Goal: Consume media (video, audio): Consume media (video, audio)

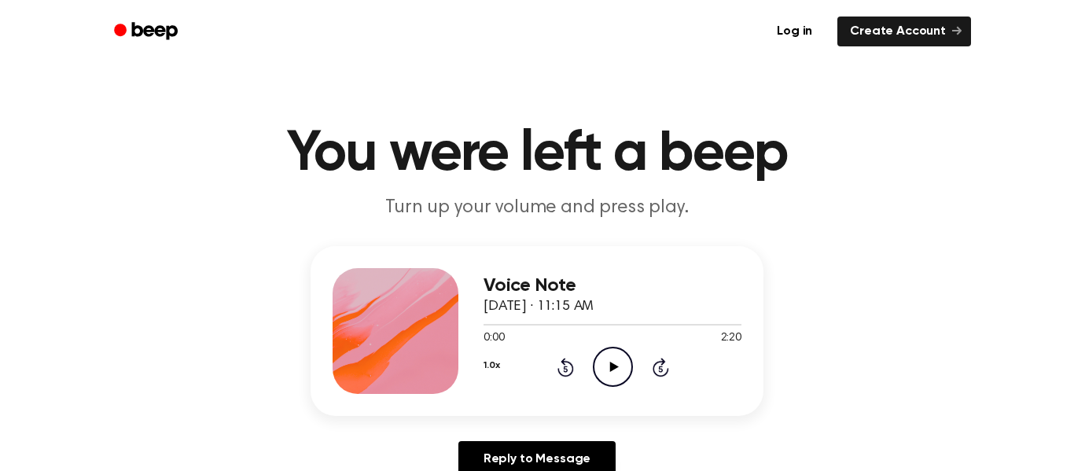
click at [606, 360] on icon "Play Audio" at bounding box center [613, 367] width 40 height 40
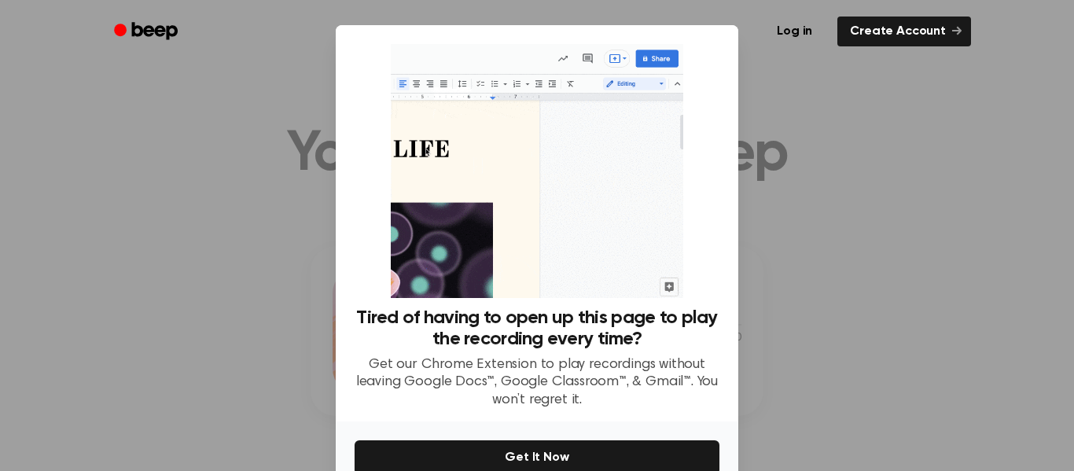
scroll to position [83, 0]
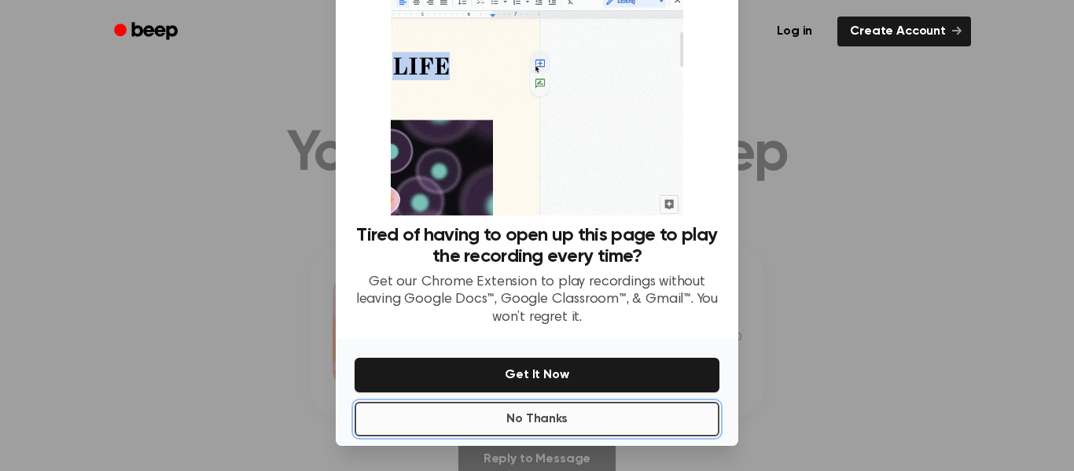
click at [584, 428] on button "No Thanks" at bounding box center [537, 419] width 365 height 35
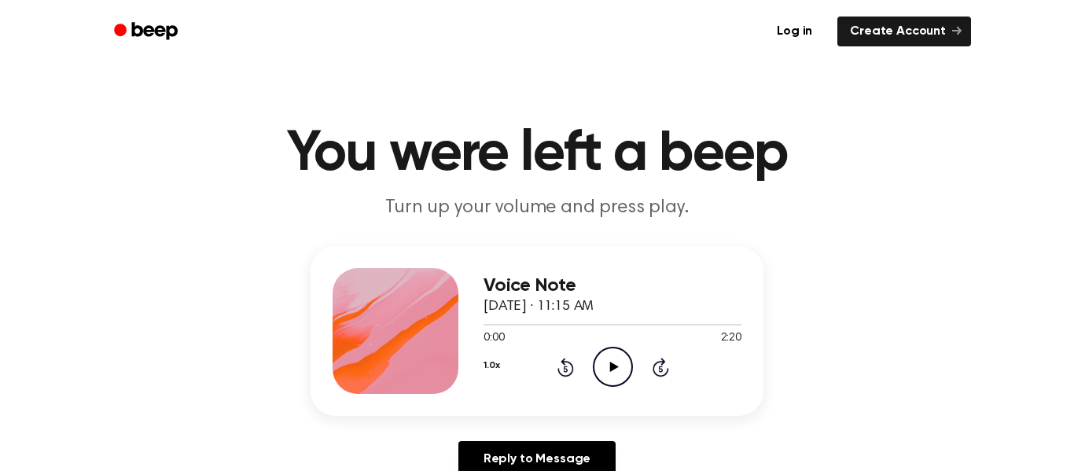
click at [628, 367] on icon "Play Audio" at bounding box center [613, 367] width 40 height 40
drag, startPoint x: 496, startPoint y: 321, endPoint x: 753, endPoint y: 316, distance: 257.2
click at [753, 316] on div "Voice Note [DATE] · 11:15 AM 2:20 2:20 Your browser does not support the [objec…" at bounding box center [537, 331] width 453 height 170
drag, startPoint x: 738, startPoint y: 323, endPoint x: 703, endPoint y: 320, distance: 34.7
click at [703, 320] on div at bounding box center [613, 324] width 258 height 13
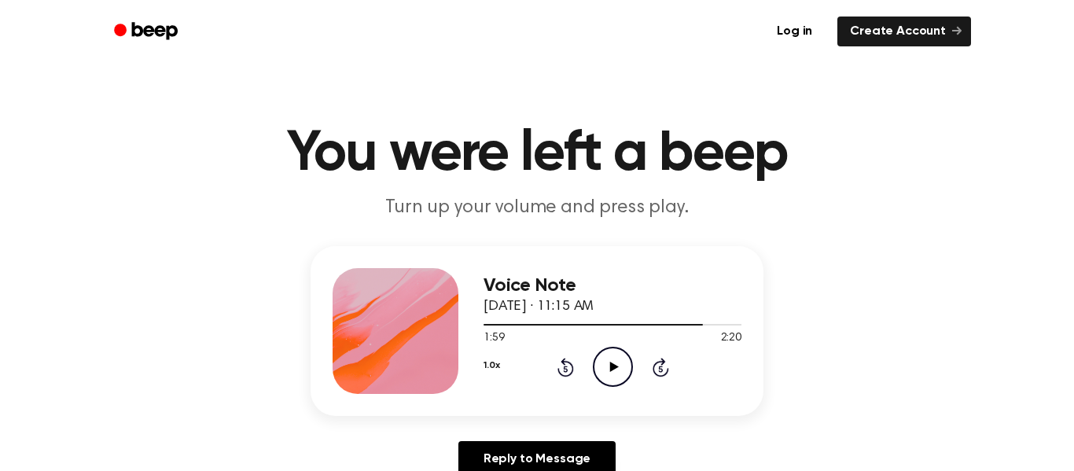
click at [617, 373] on icon "Play Audio" at bounding box center [613, 367] width 40 height 40
click at [613, 357] on icon "Play Audio" at bounding box center [613, 367] width 40 height 40
